Goal: Check status: Check status

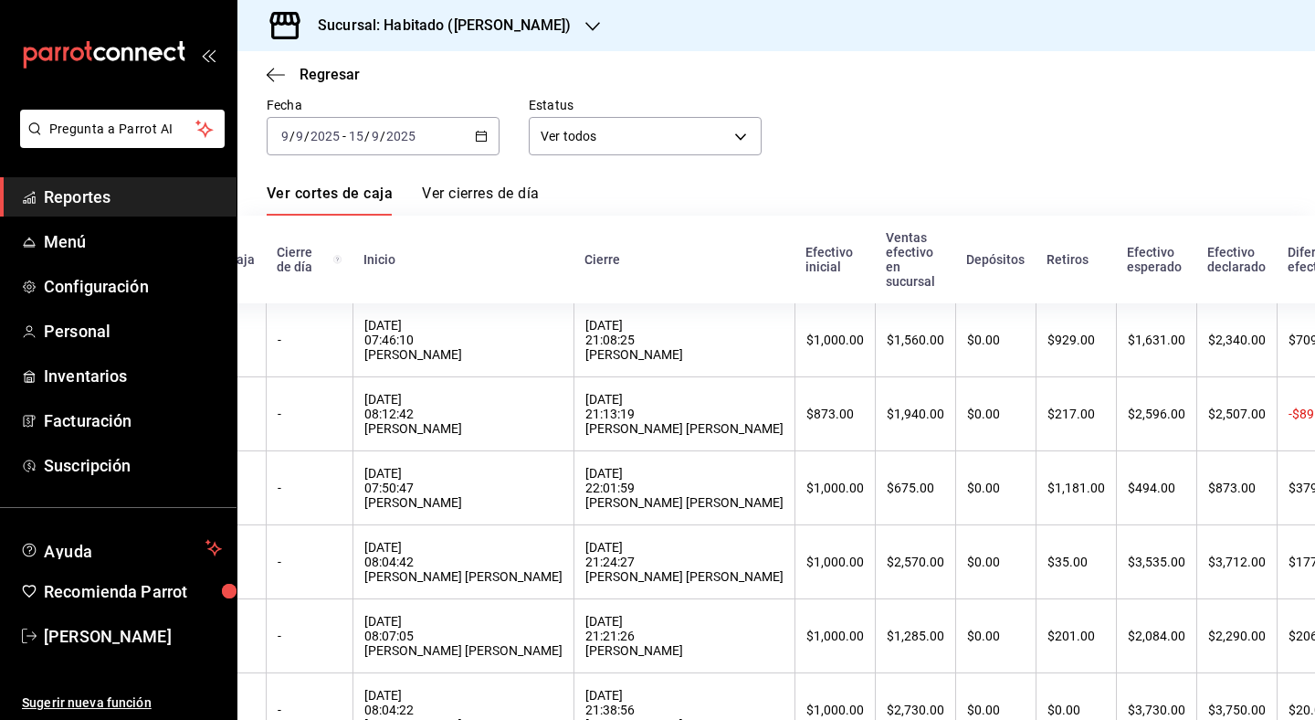
scroll to position [86, 0]
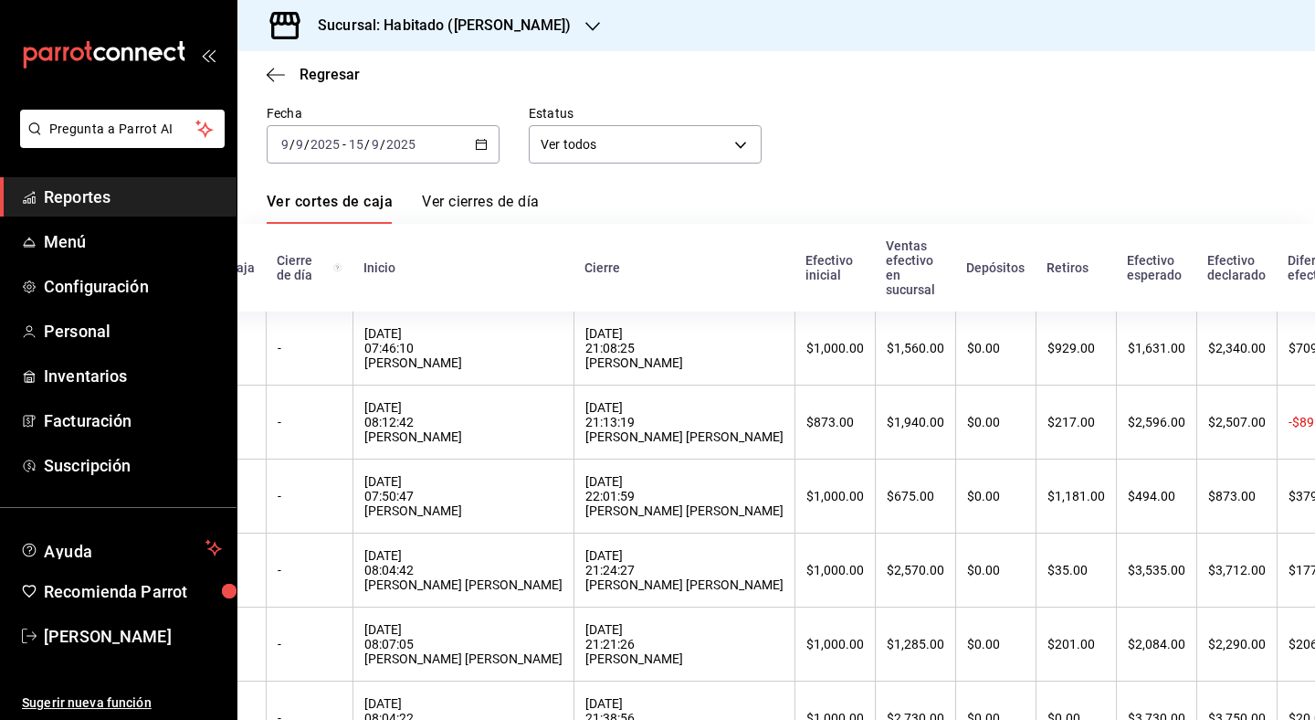
click at [487, 153] on div "[DATE] [DATE] - [DATE] [DATE]" at bounding box center [383, 144] width 233 height 38
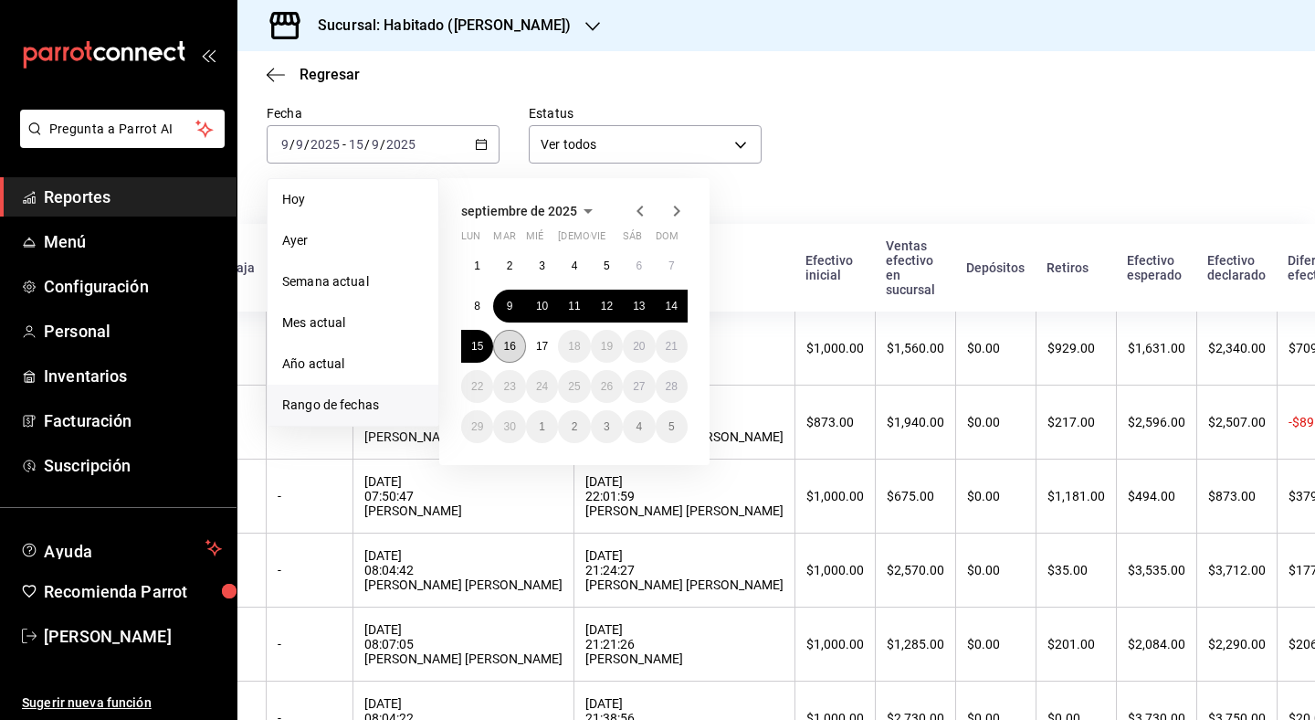
click at [512, 345] on abbr "16" at bounding box center [509, 346] width 12 height 13
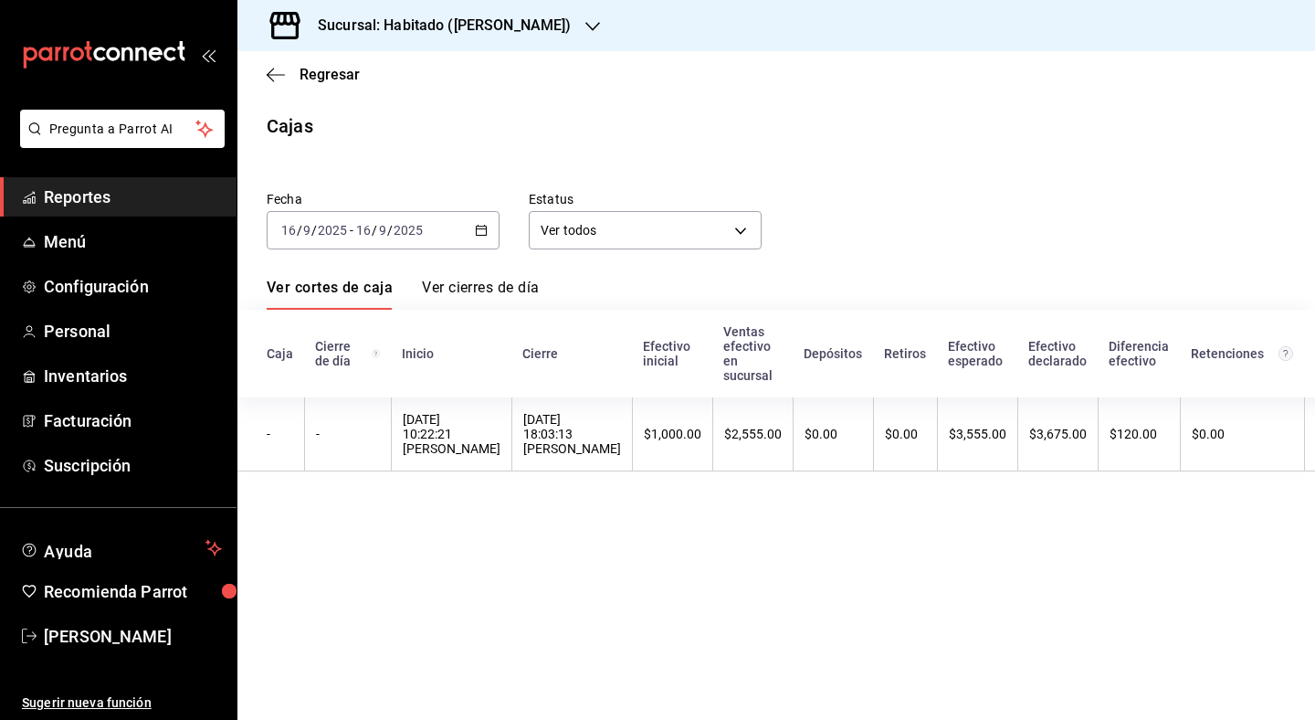
click at [111, 210] on link "Reportes" at bounding box center [118, 196] width 237 height 39
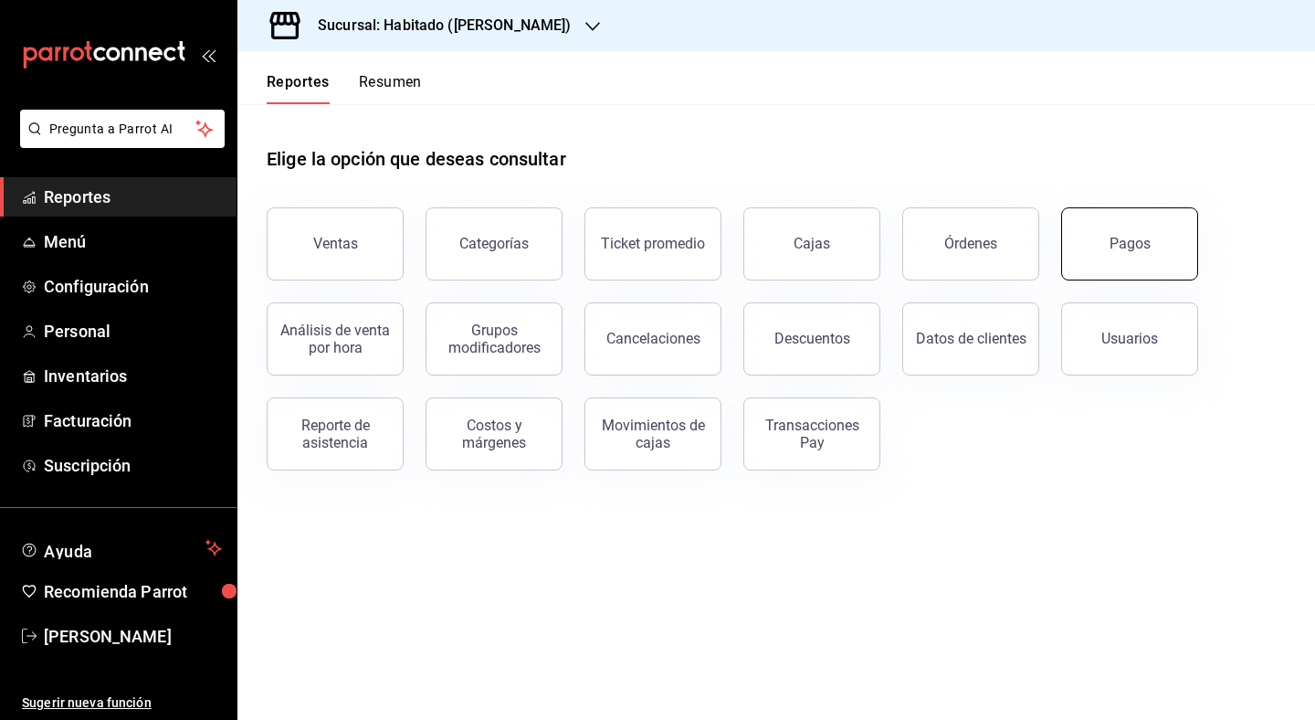
click at [1166, 276] on button "Pagos" at bounding box center [1129, 243] width 137 height 73
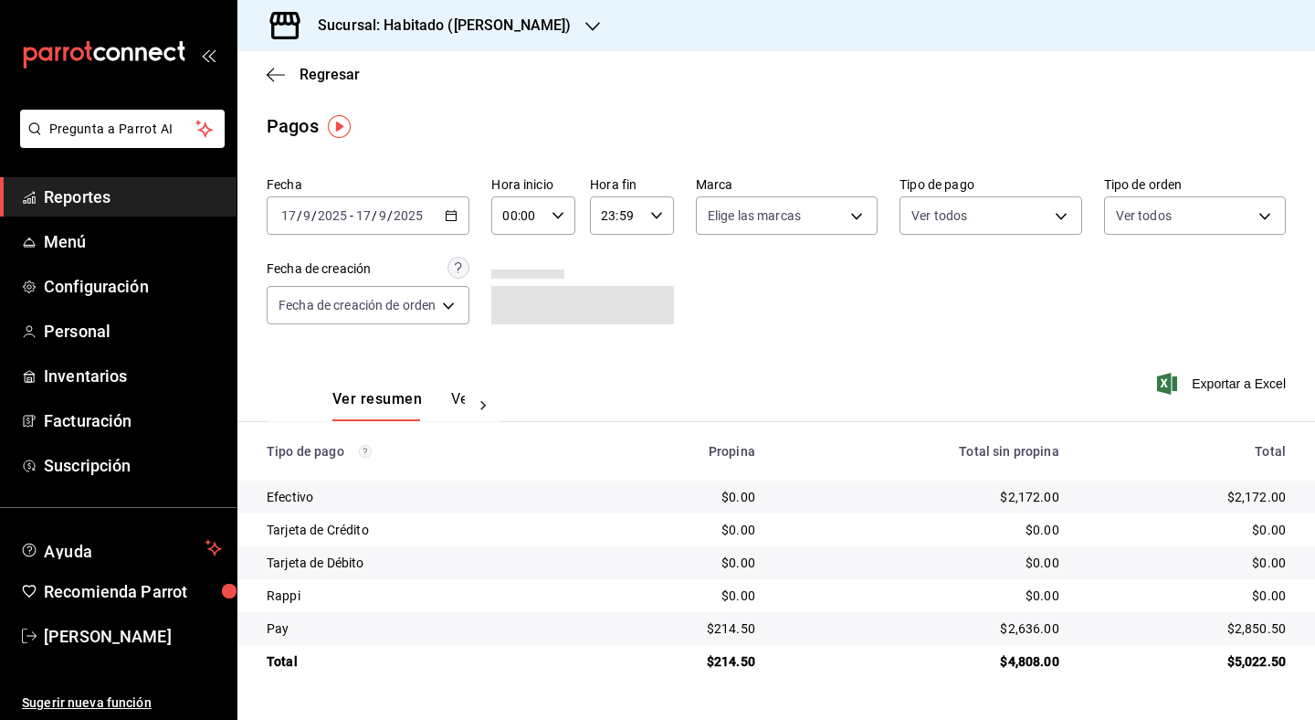
click at [474, 218] on div "Fecha [DATE] [DATE] - [DATE] [DATE] Hora inicio 00:00 Hora inicio Hora fin 23:5…" at bounding box center [776, 257] width 1019 height 177
click at [452, 227] on div "[DATE] [DATE] - [DATE] [DATE]" at bounding box center [368, 215] width 203 height 38
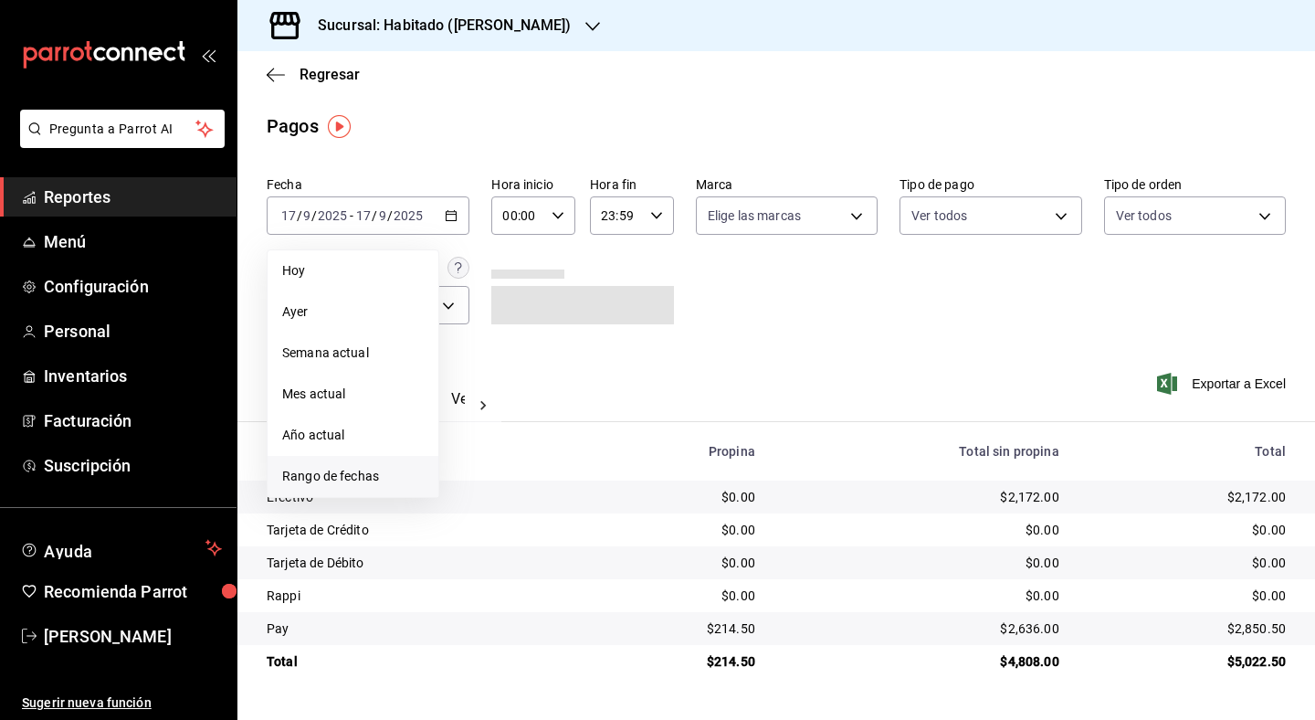
click at [363, 470] on span "Rango de fechas" at bounding box center [353, 476] width 142 height 19
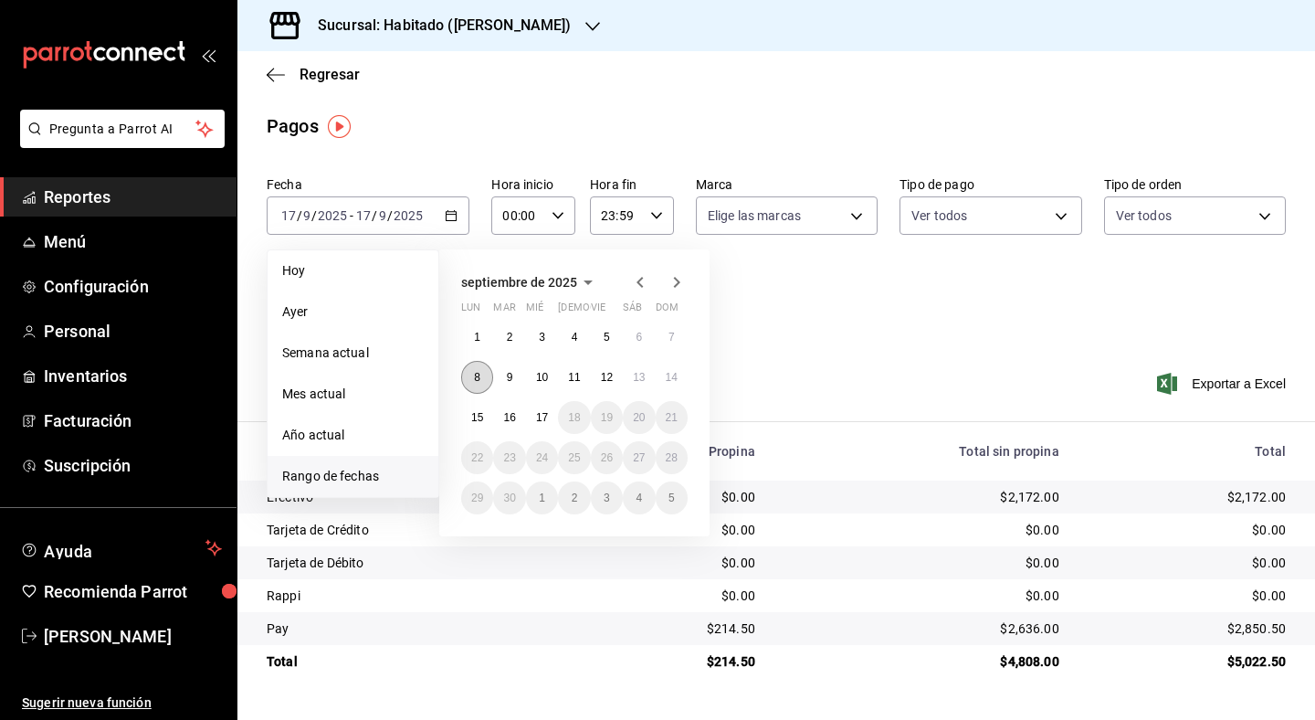
click at [484, 375] on button "8" at bounding box center [477, 377] width 32 height 33
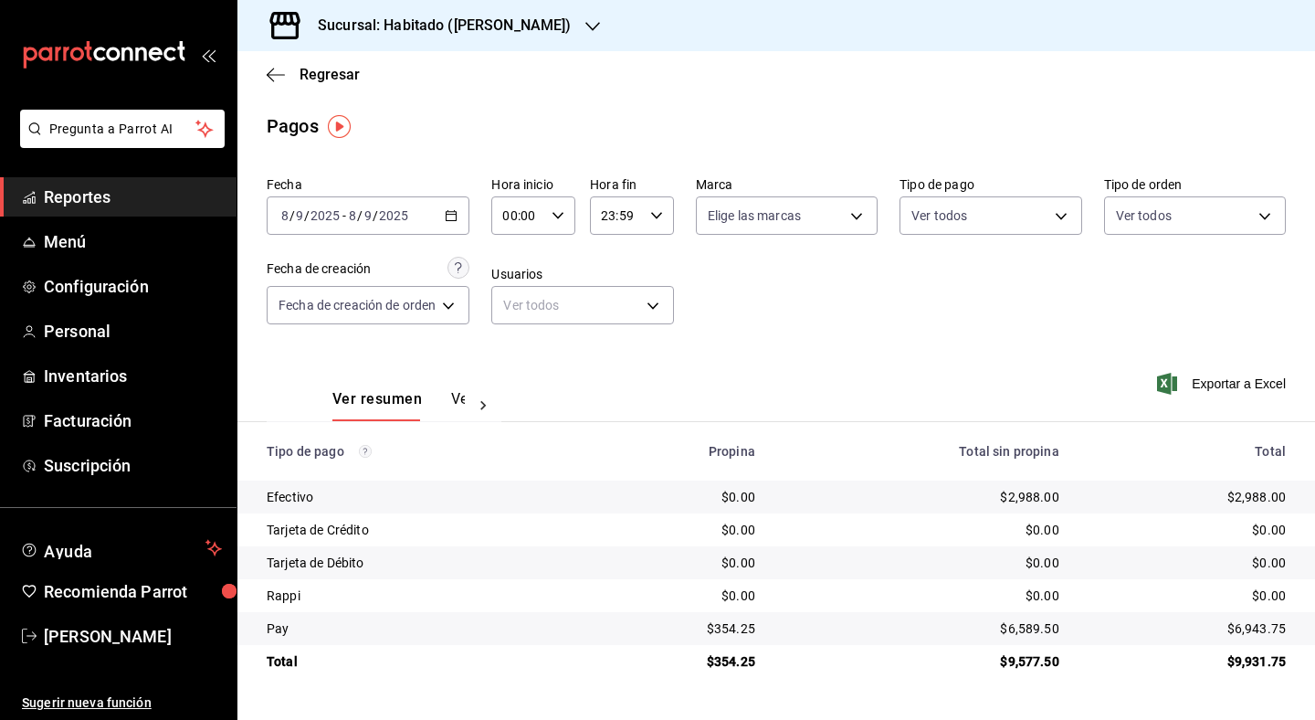
click at [453, 210] on icon "button" at bounding box center [451, 215] width 13 height 13
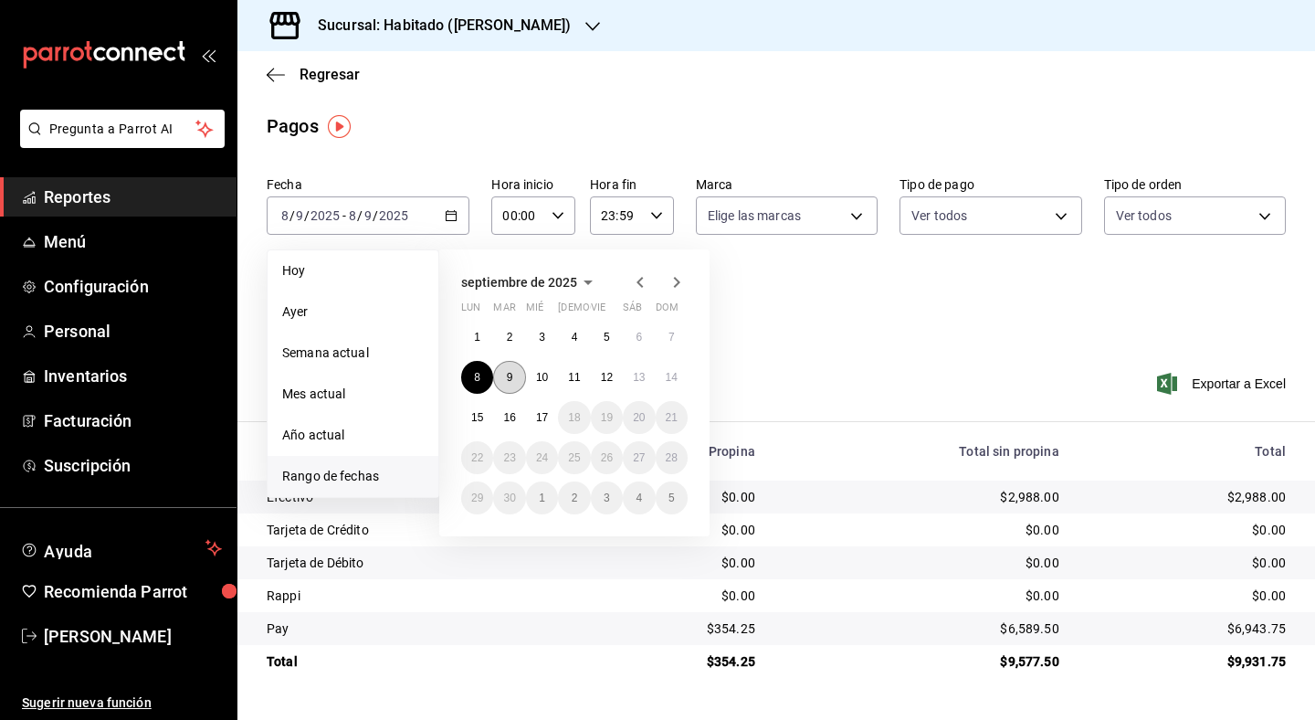
click at [514, 389] on button "9" at bounding box center [509, 377] width 32 height 33
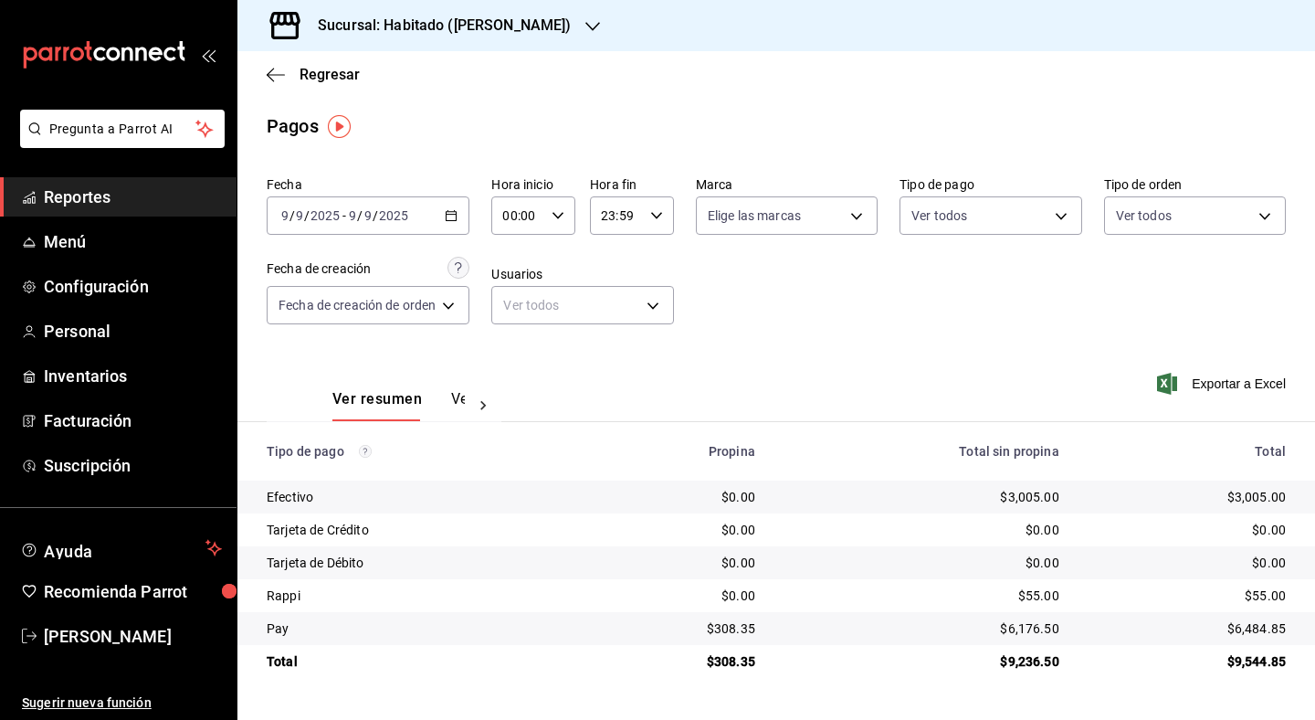
click at [466, 218] on div "[DATE] [DATE] - [DATE] [DATE]" at bounding box center [368, 215] width 203 height 38
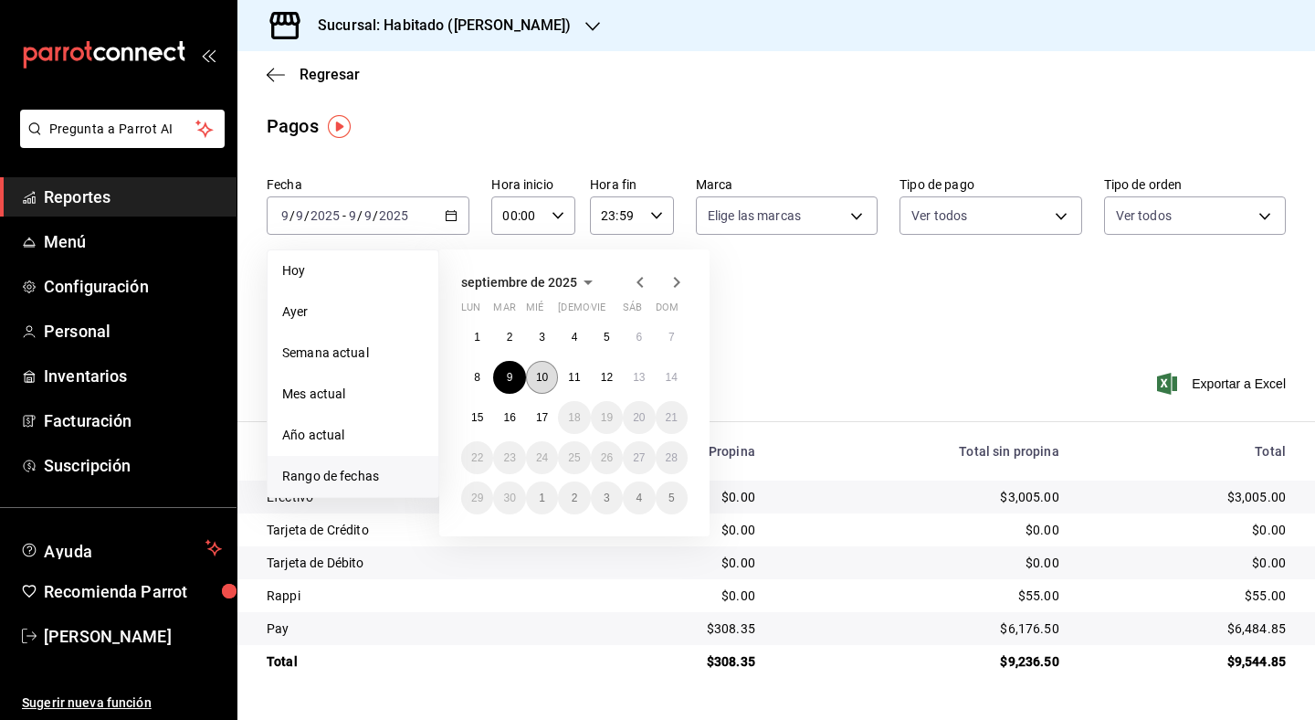
click at [554, 365] on button "10" at bounding box center [542, 377] width 32 height 33
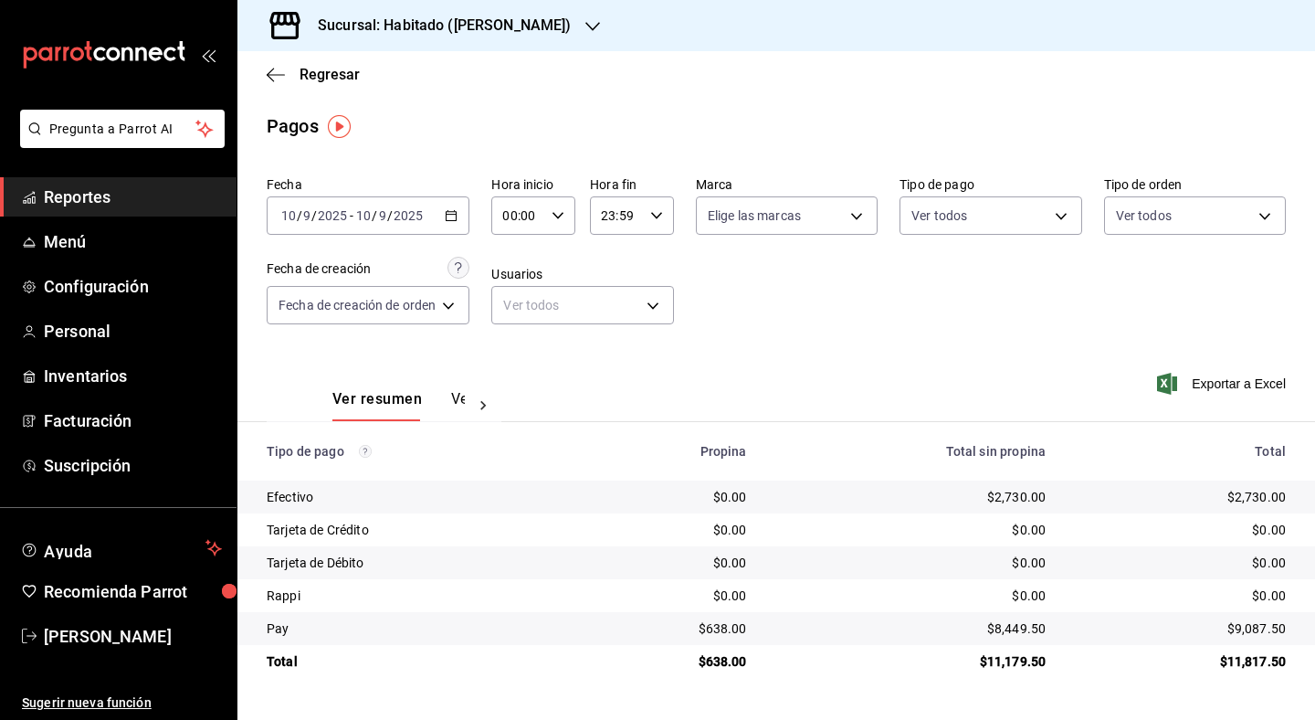
click at [442, 222] on div "[DATE] [DATE] - [DATE] [DATE]" at bounding box center [368, 215] width 203 height 38
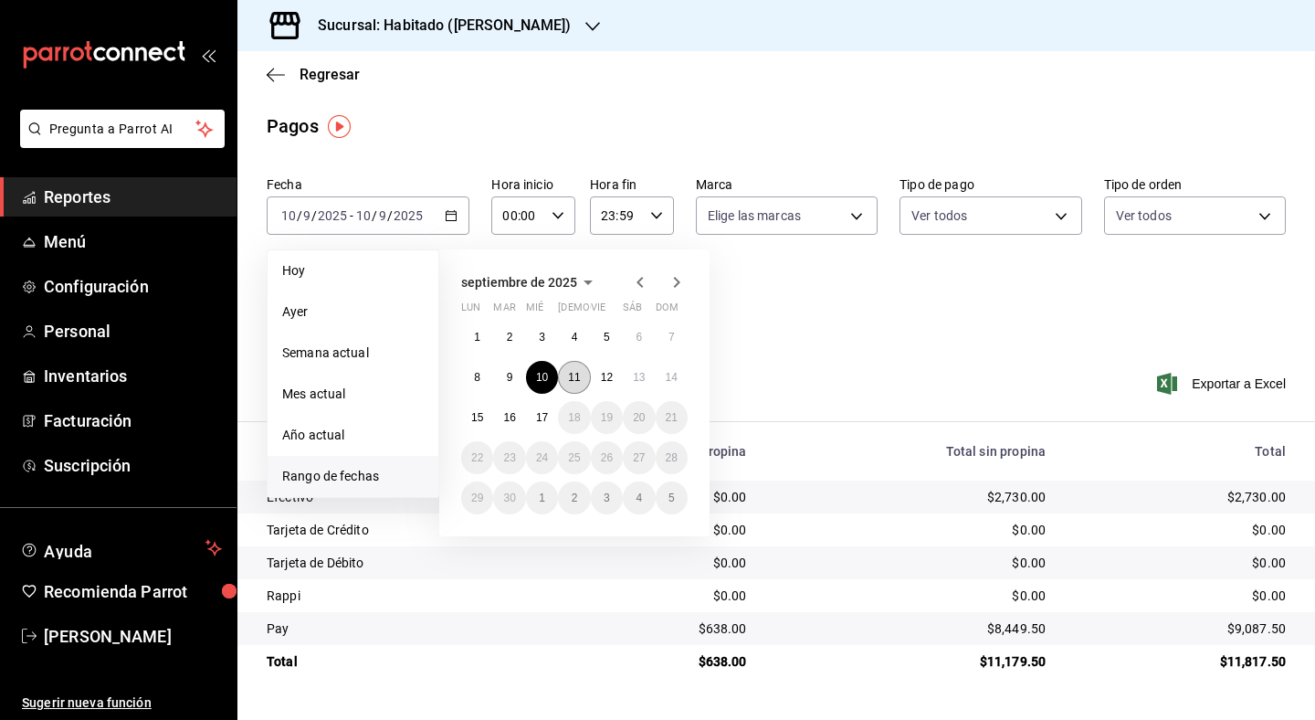
click at [566, 377] on button "11" at bounding box center [574, 377] width 32 height 33
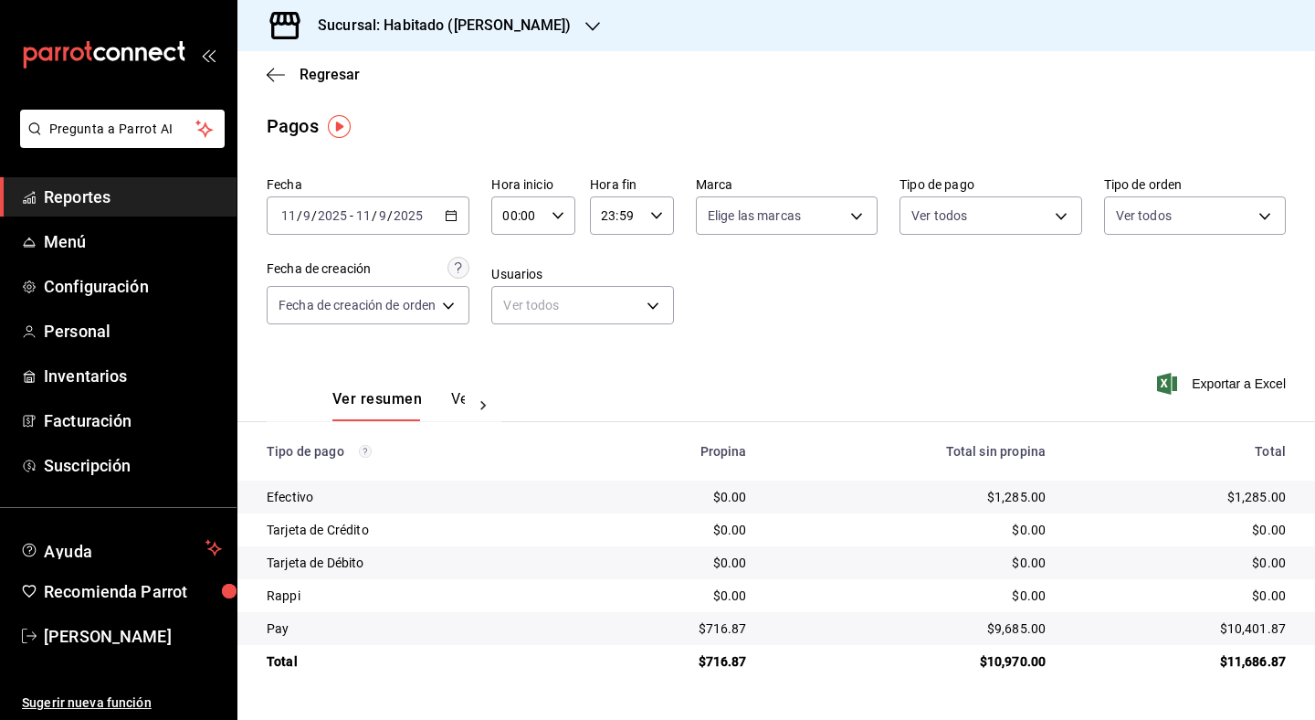
click at [461, 214] on div "[DATE] [DATE] - [DATE] [DATE]" at bounding box center [368, 215] width 203 height 38
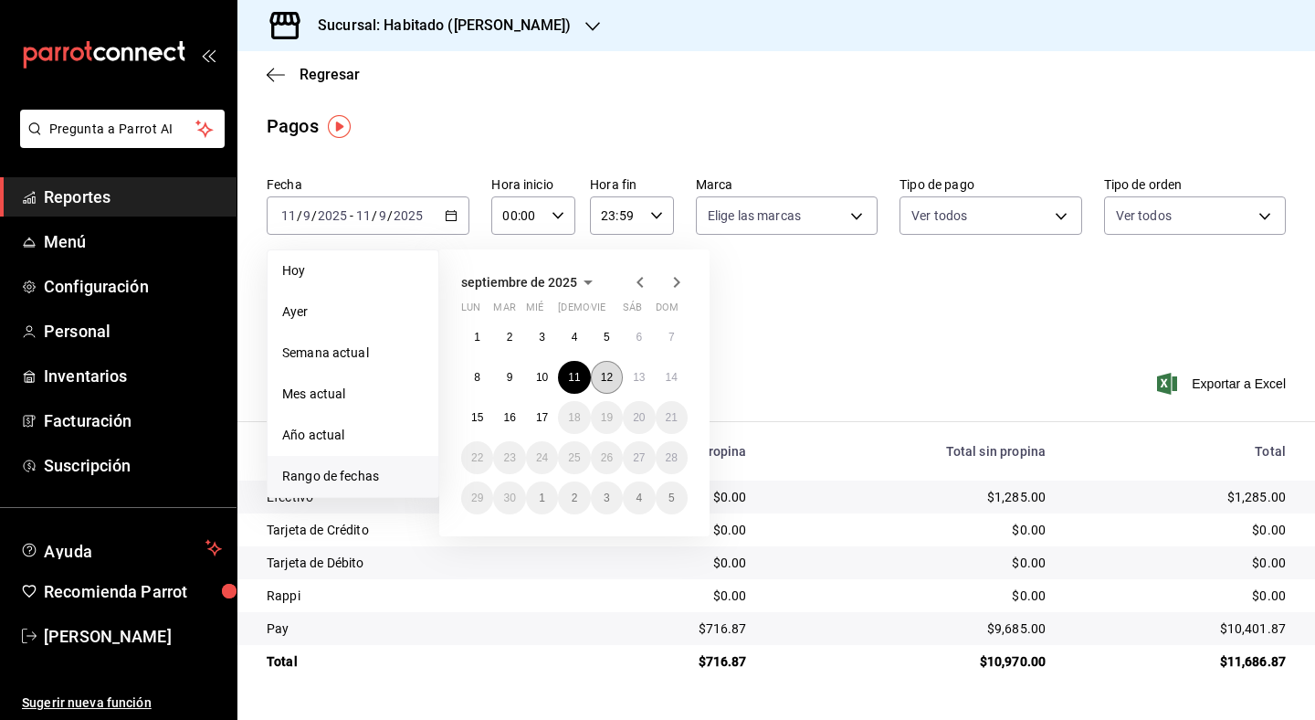
click at [607, 384] on abbr "12" at bounding box center [607, 377] width 12 height 13
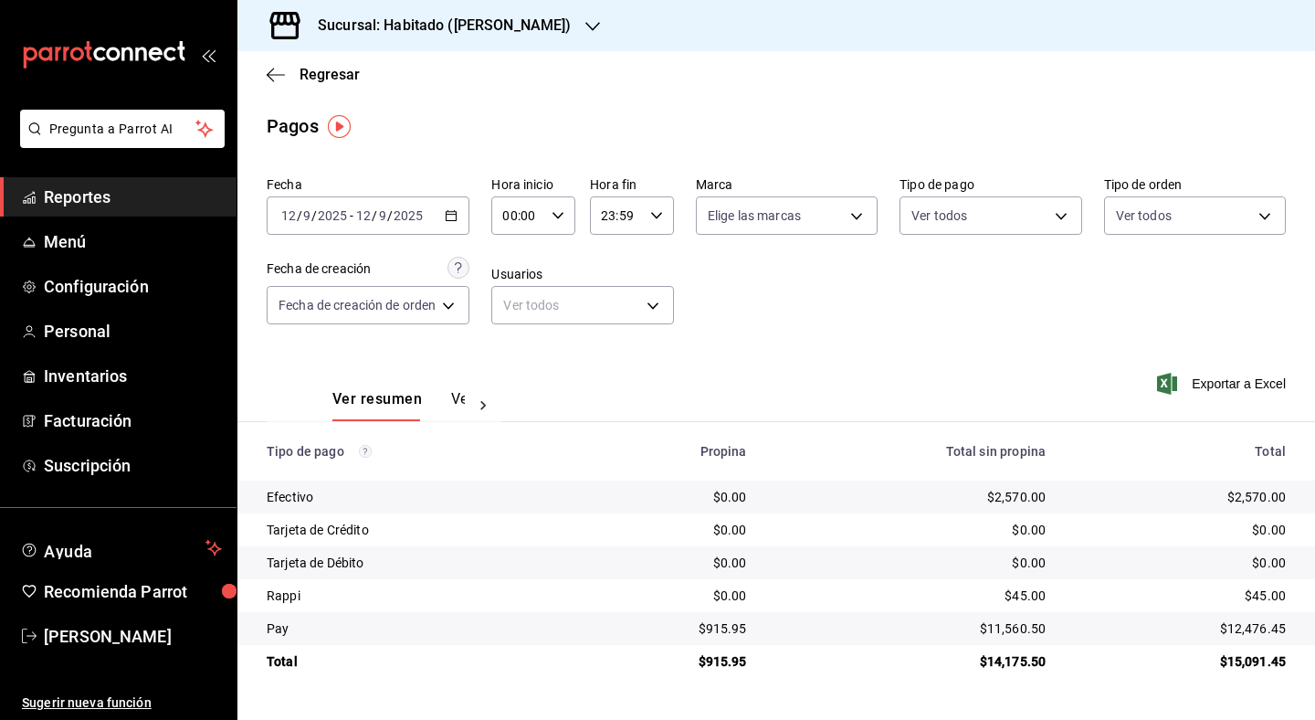
click at [457, 224] on div "[DATE] [DATE] - [DATE] [DATE]" at bounding box center [368, 215] width 203 height 38
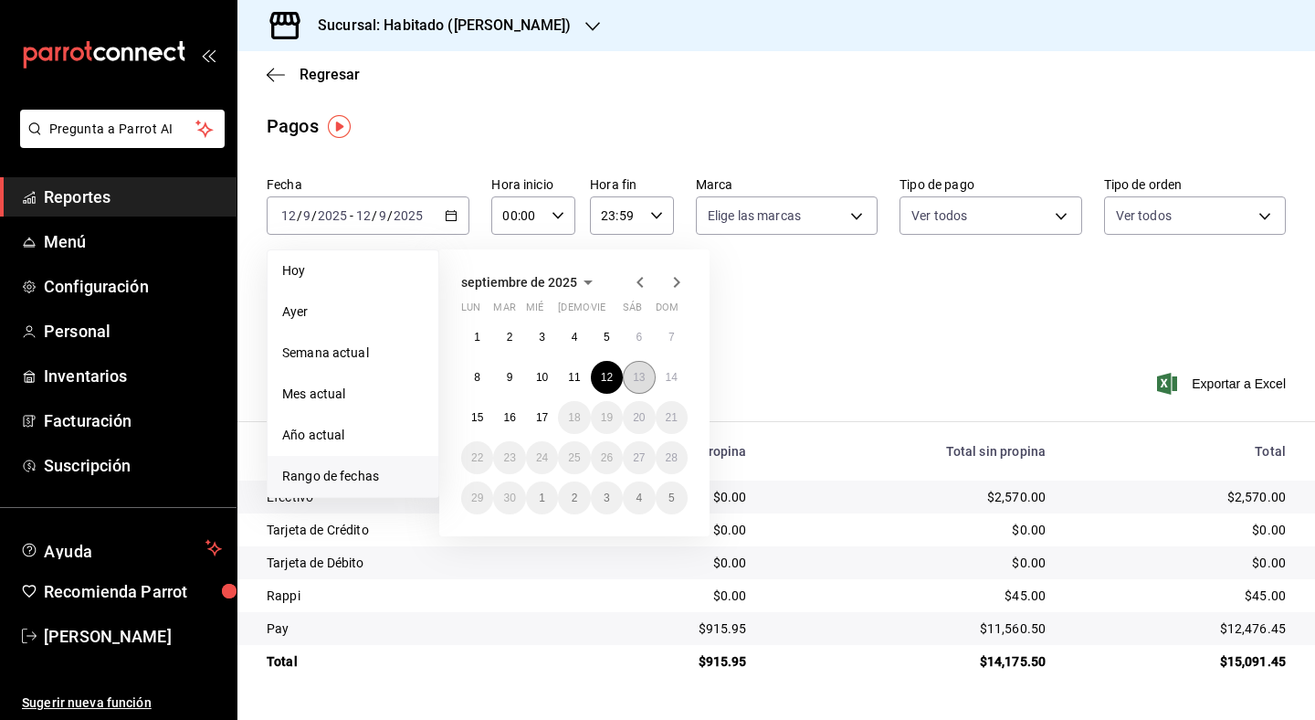
click at [634, 384] on abbr "13" at bounding box center [639, 377] width 12 height 13
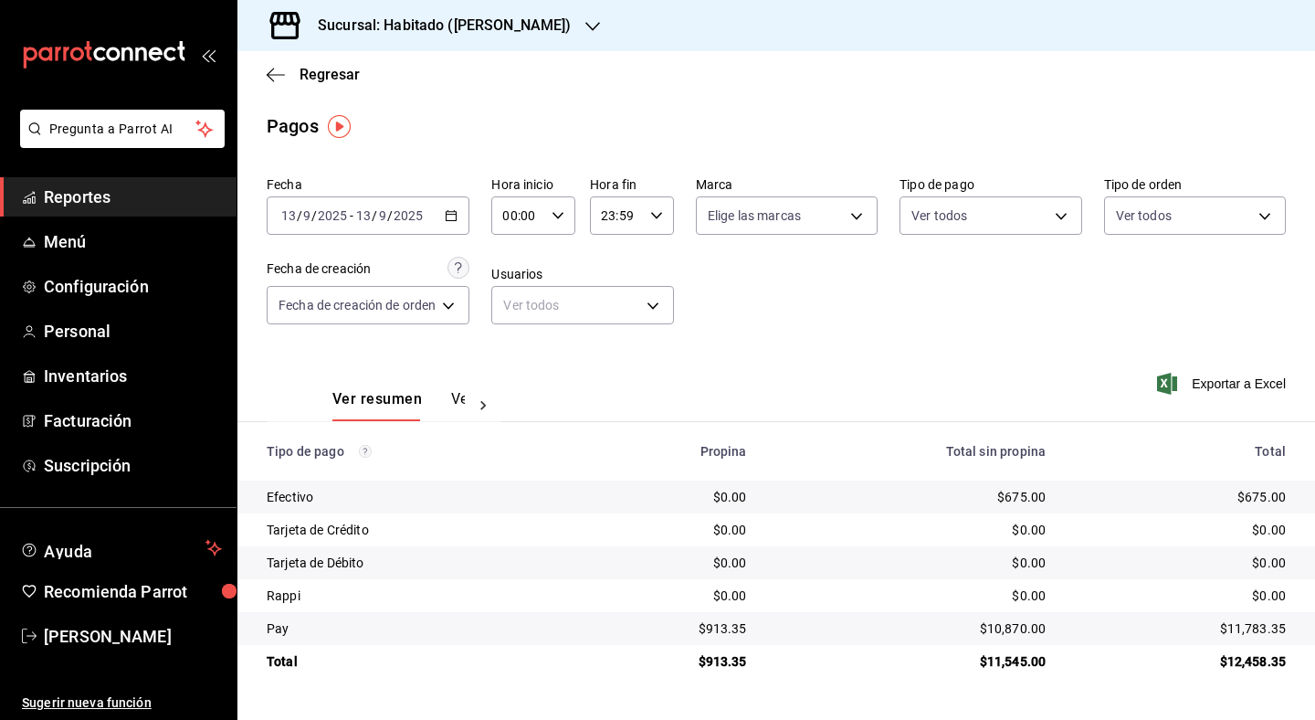
click at [453, 226] on div "[DATE] [DATE] - [DATE] [DATE]" at bounding box center [368, 215] width 203 height 38
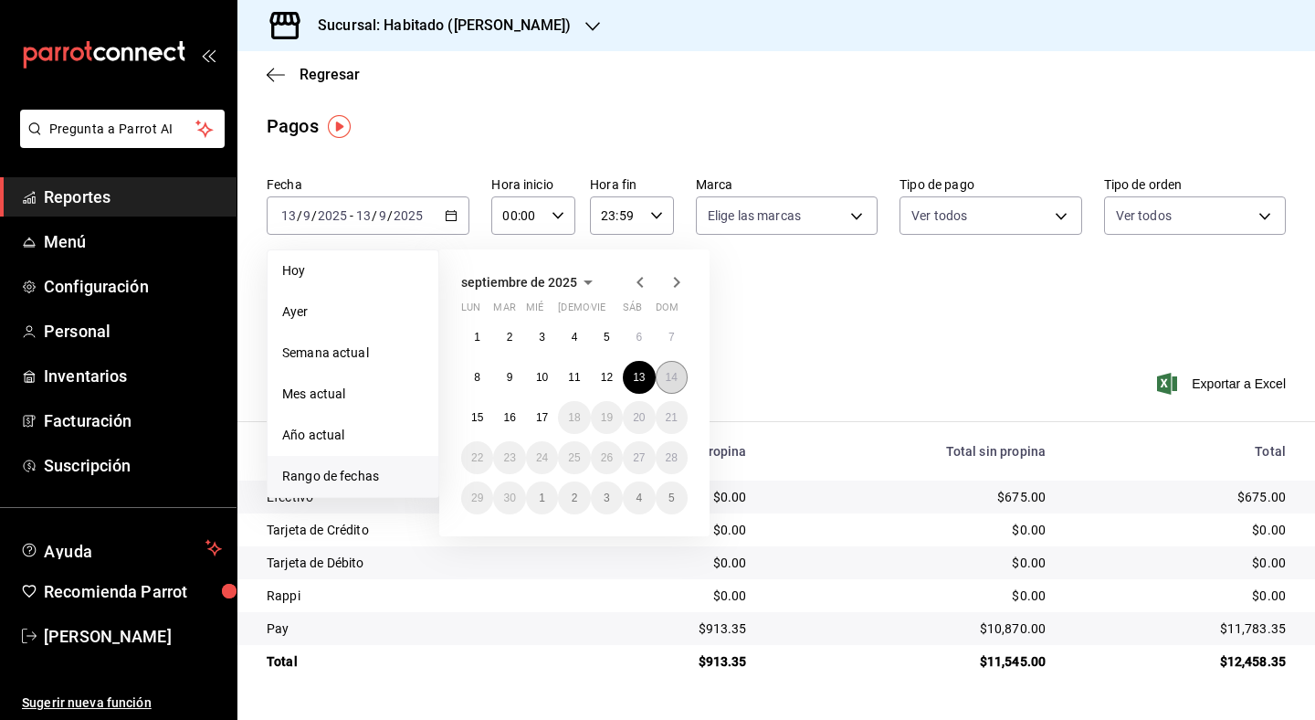
click at [668, 376] on abbr "14" at bounding box center [672, 377] width 12 height 13
